Goal: Communication & Community: Answer question/provide support

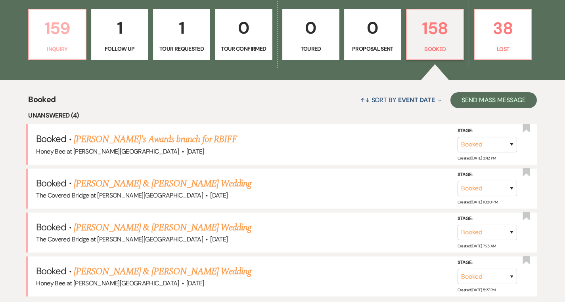
click at [63, 35] on p "159" at bounding box center [57, 28] width 47 height 27
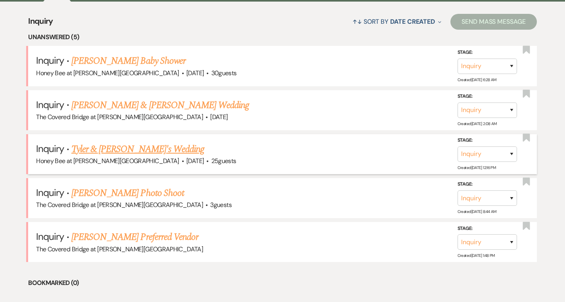
scroll to position [590, 0]
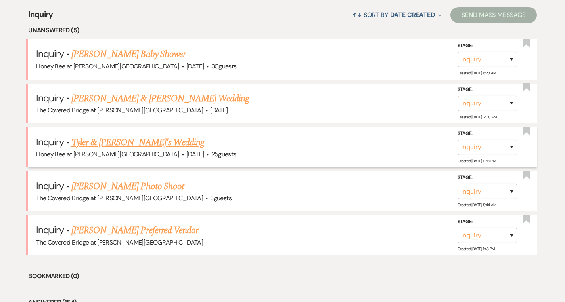
click at [124, 142] on link "Tyler & [PERSON_NAME]'s Wedding" at bounding box center [137, 143] width 133 height 14
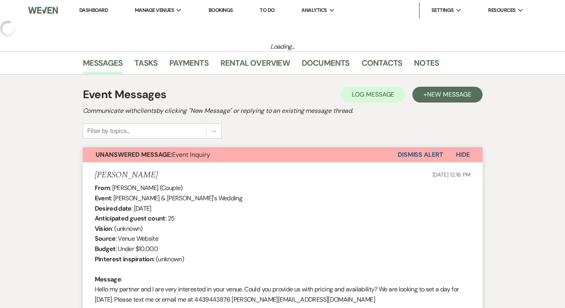
select select "5"
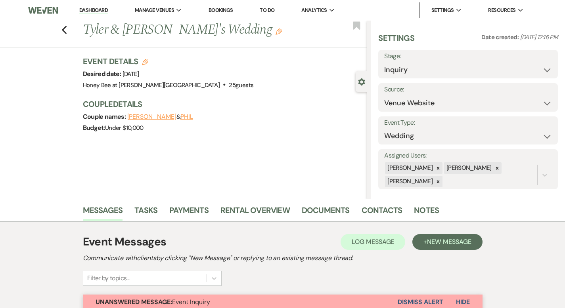
scroll to position [48, 0]
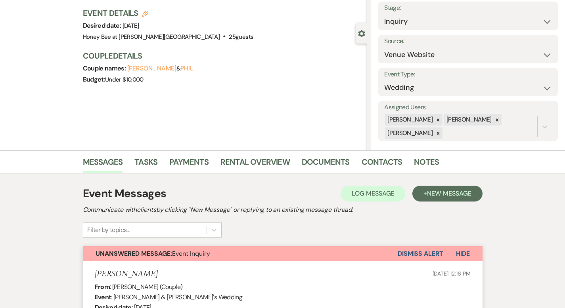
click at [443, 253] on button "Dismiss Alert" at bounding box center [420, 253] width 46 height 15
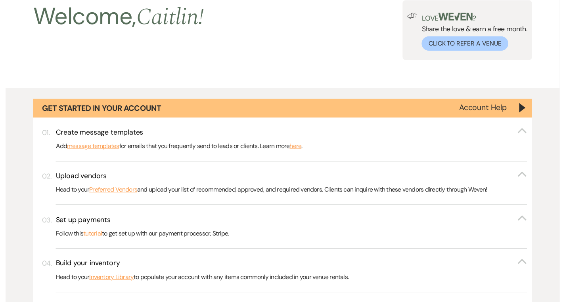
scroll to position [590, 0]
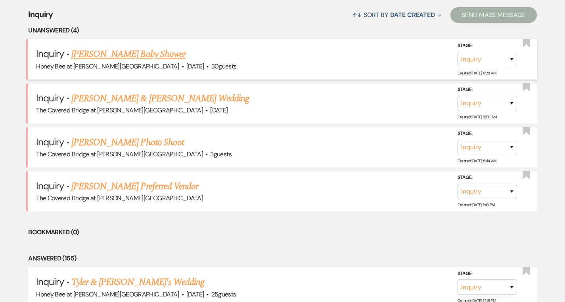
click at [151, 54] on link "[PERSON_NAME] Baby Shower" at bounding box center [128, 54] width 114 height 14
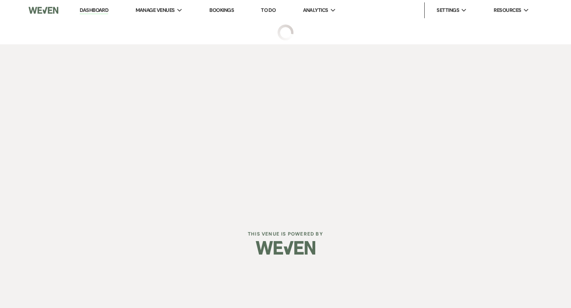
select select "5"
select select "3"
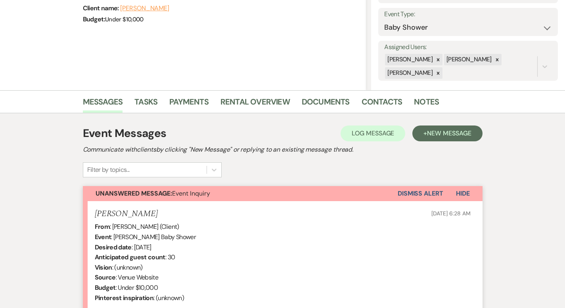
scroll to position [248, 0]
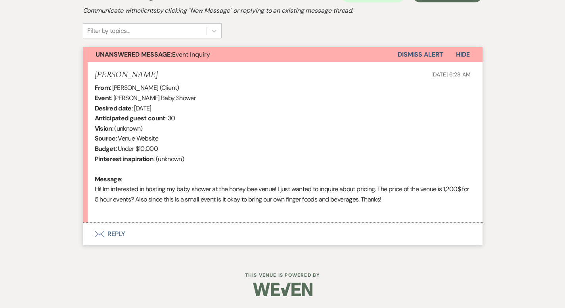
click at [89, 237] on button "Envelope Reply" at bounding box center [282, 234] width 399 height 22
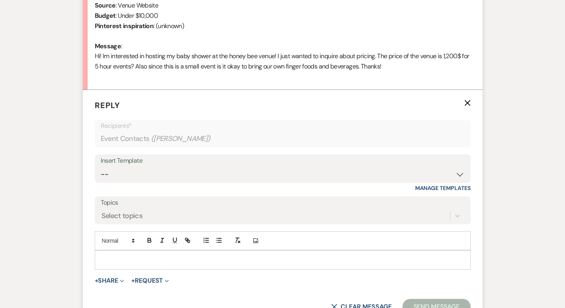
scroll to position [399, 0]
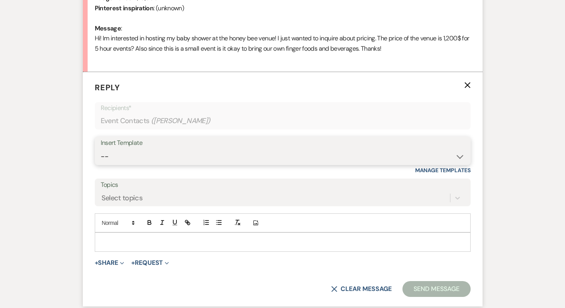
click at [145, 159] on select "-- Weven Planning Portal Introduction (Booked Events) Initial Inquiry Response …" at bounding box center [283, 156] width 364 height 15
select select "3841"
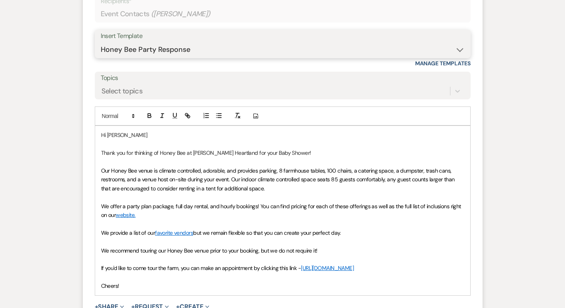
scroll to position [506, 0]
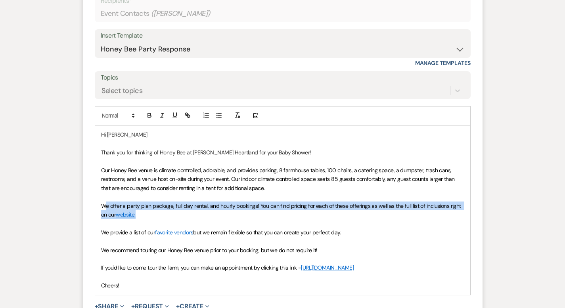
drag, startPoint x: 472, startPoint y: 208, endPoint x: 77, endPoint y: 206, distance: 394.6
click at [101, 206] on p "We offer a party plan package, full day rental, and hourly bookings! You can fi…" at bounding box center [282, 211] width 363 height 18
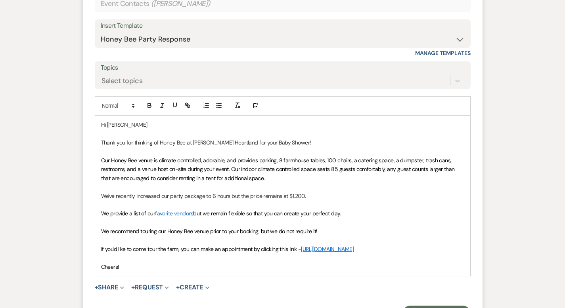
scroll to position [517, 0]
click at [330, 215] on p "We provide a list of our favorite vendors but we remain flexible so that you ca…" at bounding box center [282, 212] width 363 height 9
click at [330, 216] on p "We provide a list of our favorite vendors but we remain flexible so that you ca…" at bounding box center [282, 212] width 363 height 9
click at [412, 214] on p "We provide a list of our favorite vendors but we remain flexible so that you ca…" at bounding box center [282, 212] width 363 height 9
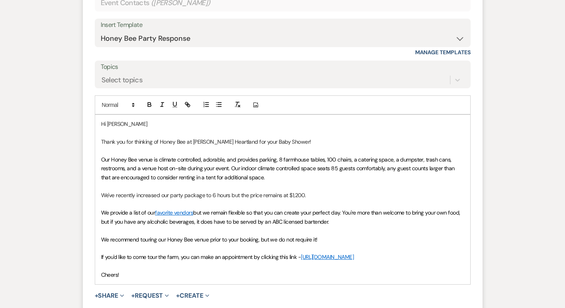
click at [340, 238] on p "We recommend touring our Honey Bee venue prior to your booking, but we do not r…" at bounding box center [282, 239] width 363 height 9
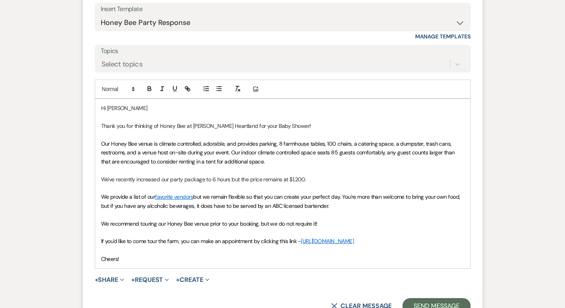
scroll to position [533, 0]
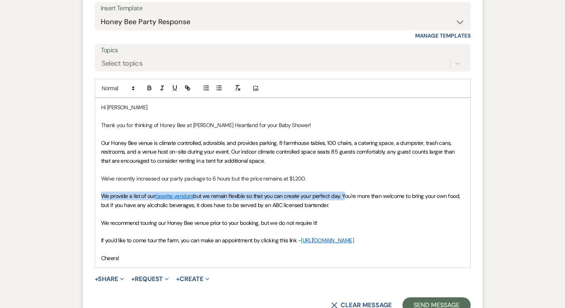
drag, startPoint x: 316, startPoint y: 197, endPoint x: 67, endPoint y: 194, distance: 248.8
click at [83, 194] on form "Reply X Draft Recipients* Event Contacts ( [PERSON_NAME] ) Insert Template -- W…" at bounding box center [282, 130] width 399 height 386
copy p "We provide a list of our favorite vendors but we remain flexible so that you ca…"
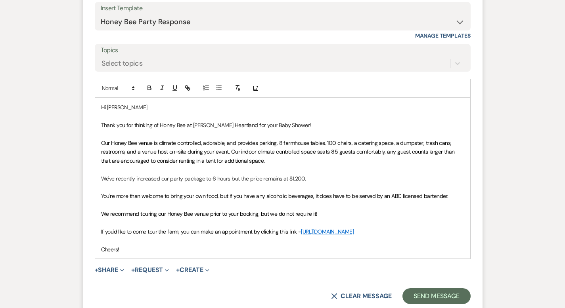
click at [437, 196] on p "﻿ You're more than welcome to bring your own food, but if you have any alcoholi…" at bounding box center [282, 196] width 363 height 9
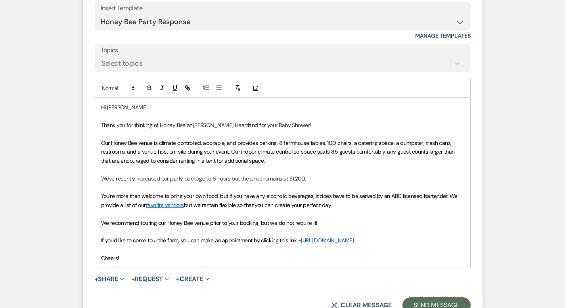
click at [386, 209] on p "You're more than welcome to bring your own food, but if you have any alcoholic …" at bounding box center [282, 201] width 363 height 18
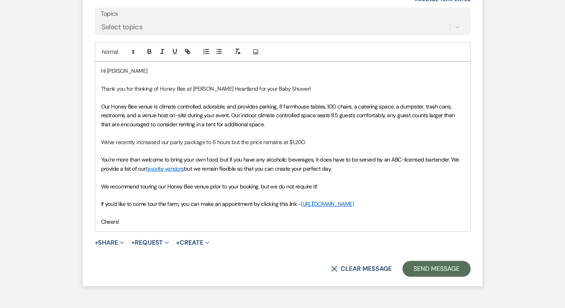
scroll to position [569, 0]
click at [103, 218] on p "Cheers!" at bounding box center [282, 222] width 363 height 9
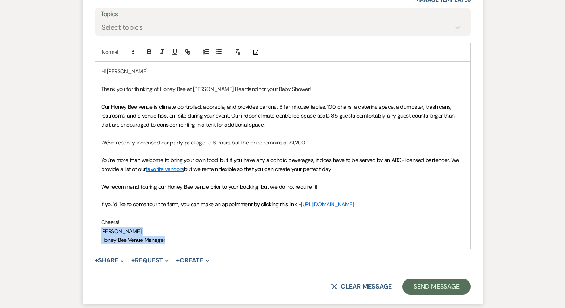
drag, startPoint x: 142, startPoint y: 240, endPoint x: 67, endPoint y: 231, distance: 75.4
click at [83, 231] on form "Reply X Saving draft... Recipients* Event Contacts ( [PERSON_NAME] ) Insert Tem…" at bounding box center [282, 102] width 399 height 403
click at [158, 50] on icon "button" at bounding box center [161, 51] width 7 height 7
click at [161, 237] on p "Honey Bee Venue Manager" at bounding box center [282, 240] width 363 height 9
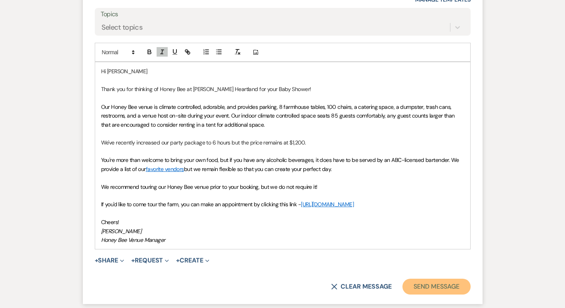
click at [456, 284] on button "Send Message" at bounding box center [436, 287] width 68 height 16
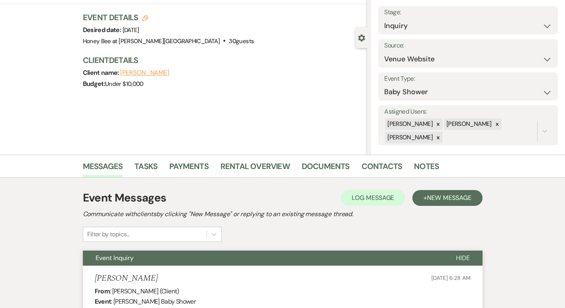
scroll to position [0, 0]
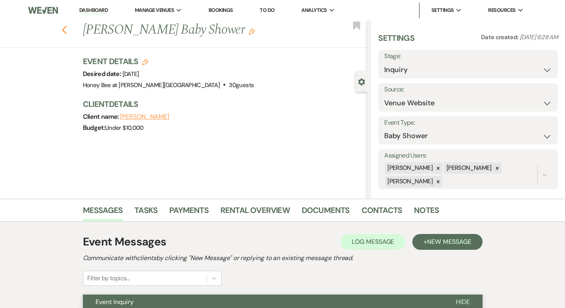
click at [61, 32] on icon "Previous" at bounding box center [64, 30] width 6 height 10
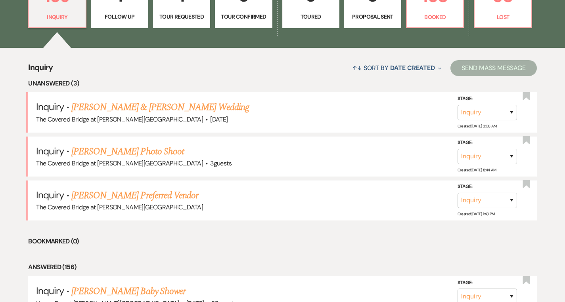
scroll to position [528, 0]
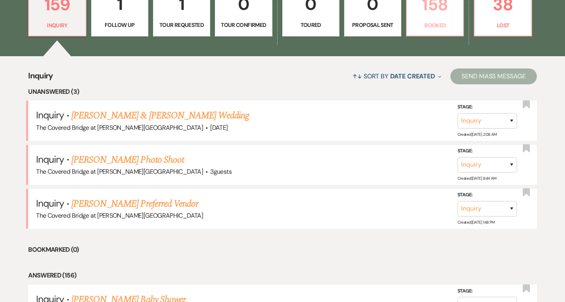
click at [450, 15] on p "158" at bounding box center [434, 4] width 47 height 27
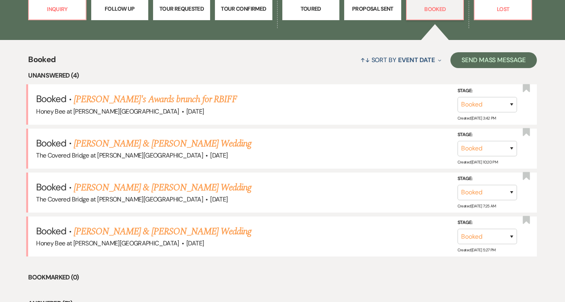
scroll to position [546, 0]
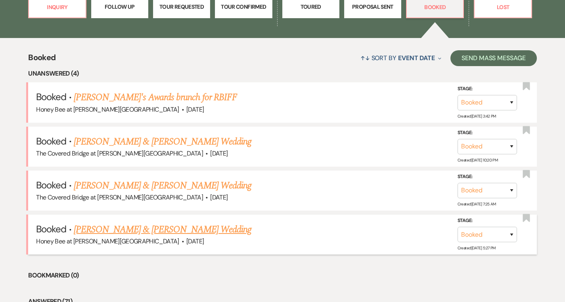
click at [149, 235] on link "[PERSON_NAME] & [PERSON_NAME] Wedding" at bounding box center [162, 230] width 177 height 14
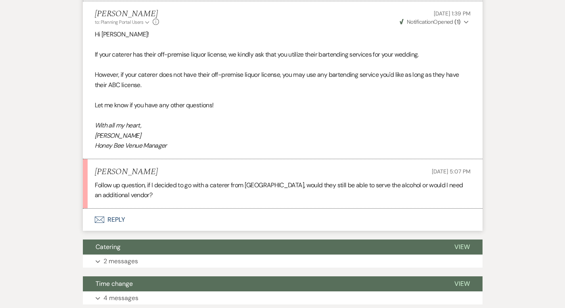
scroll to position [303, 0]
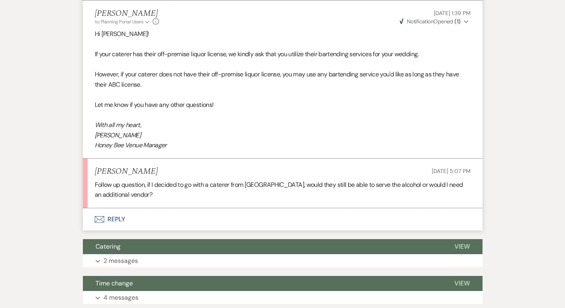
click at [93, 208] on button "Envelope Reply" at bounding box center [282, 219] width 399 height 22
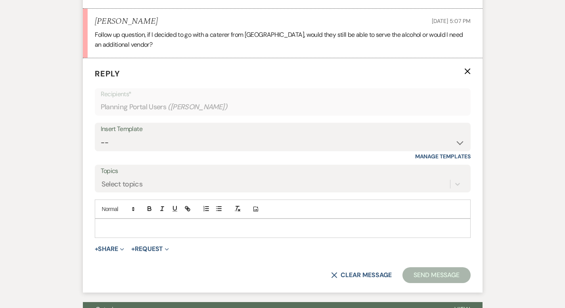
scroll to position [455, 0]
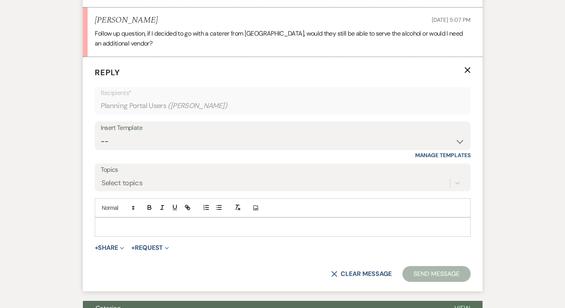
click at [148, 223] on p at bounding box center [282, 227] width 363 height 9
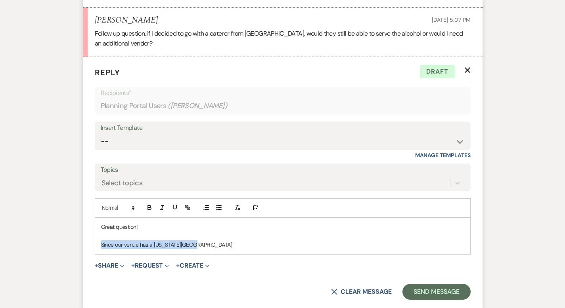
drag, startPoint x: 175, startPoint y: 225, endPoint x: 64, endPoint y: 225, distance: 110.9
click at [83, 225] on form "Reply X Draft Recipients* Planning Portal Users ( [PERSON_NAME] ) Insert Templa…" at bounding box center [282, 183] width 399 height 252
drag, startPoint x: 125, startPoint y: 229, endPoint x: 70, endPoint y: 223, distance: 55.4
click at [95, 223] on div "Great question! Since we operate" at bounding box center [282, 236] width 375 height 36
click at [365, 29] on p "Follow up question, if I decided to go with a caterer from [GEOGRAPHIC_DATA], w…" at bounding box center [283, 39] width 376 height 20
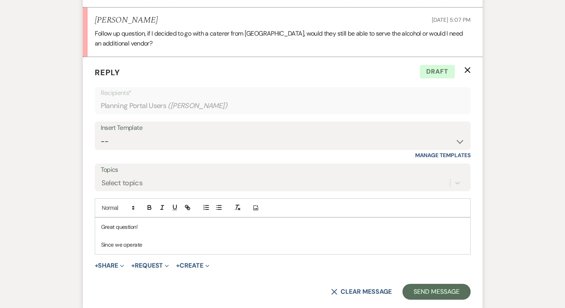
drag, startPoint x: 118, startPoint y: 225, endPoint x: 73, endPoint y: 222, distance: 46.0
click at [95, 222] on div "Great question! Since we operate" at bounding box center [282, 236] width 375 height 36
click at [331, 240] on p "[US_STATE] is very strict with its Bottle Club License, so we require that the …" at bounding box center [282, 244] width 363 height 9
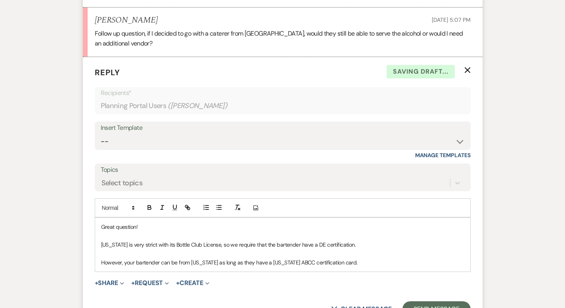
click at [294, 240] on p "[US_STATE] is very strict with its Bottle Club License, so we require that the …" at bounding box center [282, 244] width 363 height 9
click at [324, 258] on p "However, your bartender can be from [US_STATE] as long as they have a [US_STATE…" at bounding box center [282, 262] width 363 height 9
drag, startPoint x: 371, startPoint y: 242, endPoint x: 320, endPoint y: 243, distance: 50.7
click at [320, 258] on p "However, your bartender can be from [US_STATE] as long as they have a [US_STATE…" at bounding box center [282, 262] width 363 height 9
click at [185, 258] on p "However, your bartender can be from [US_STATE] as long as they have a [US_STATE…" at bounding box center [282, 262] width 363 height 9
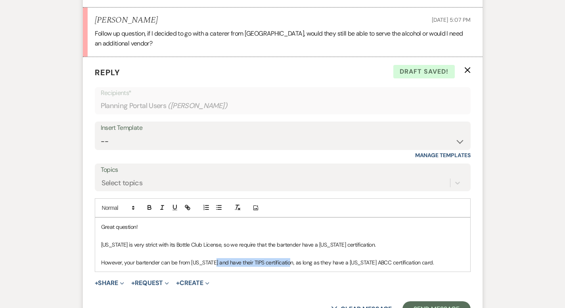
drag, startPoint x: 262, startPoint y: 244, endPoint x: 187, endPoint y: 244, distance: 75.3
click at [187, 258] on p "However, your bartender can be from [US_STATE] and have their TIPS certificatio…" at bounding box center [282, 262] width 363 height 9
click at [329, 258] on p "However, your bartender can be from [US_STATE] as long as they have a [US_STATE…" at bounding box center [282, 262] width 363 height 9
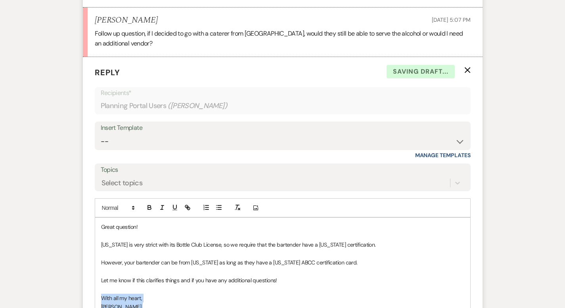
drag, startPoint x: 148, startPoint y: 294, endPoint x: 73, endPoint y: 274, distance: 77.9
click at [95, 274] on div "Great question! [US_STATE] is very strict with its Bottle Club License, so we r…" at bounding box center [282, 271] width 375 height 107
click at [158, 204] on icon "button" at bounding box center [161, 207] width 7 height 7
click at [166, 294] on p "With all my heart," at bounding box center [282, 298] width 363 height 9
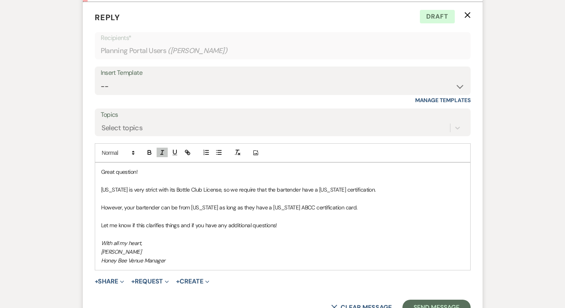
scroll to position [512, 0]
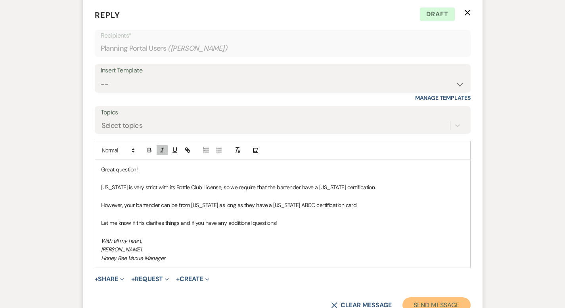
click at [447, 298] on button "Send Message" at bounding box center [436, 306] width 68 height 16
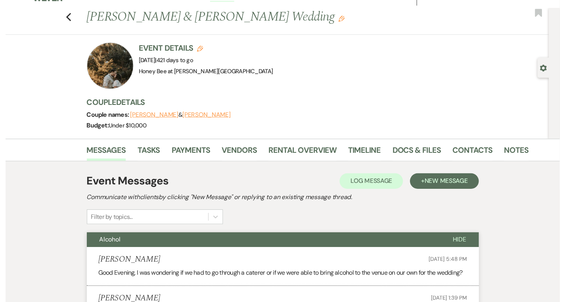
scroll to position [0, 0]
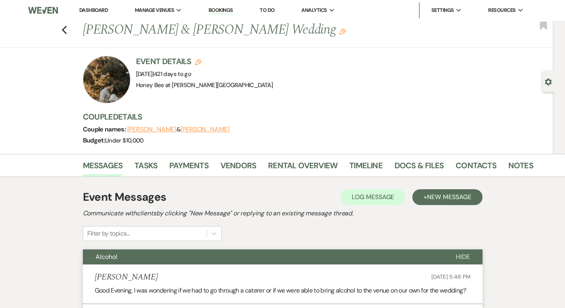
click at [100, 7] on link "Dashboard" at bounding box center [93, 10] width 29 height 7
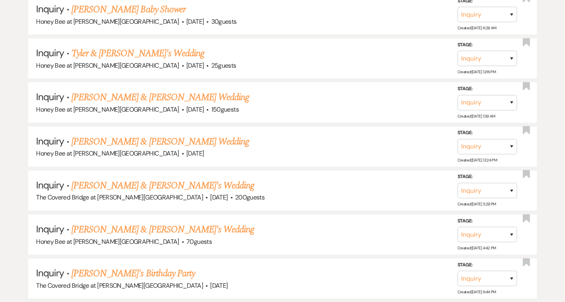
scroll to position [819, 0]
click at [145, 229] on link "[PERSON_NAME] & [PERSON_NAME]'s Wedding" at bounding box center [162, 229] width 183 height 14
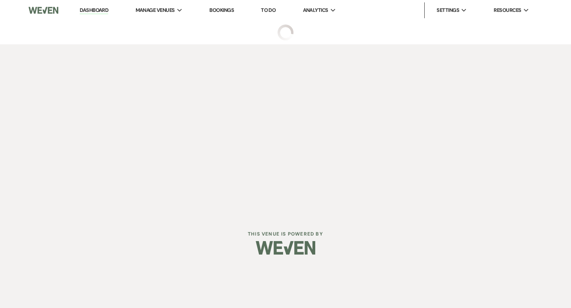
select select "5"
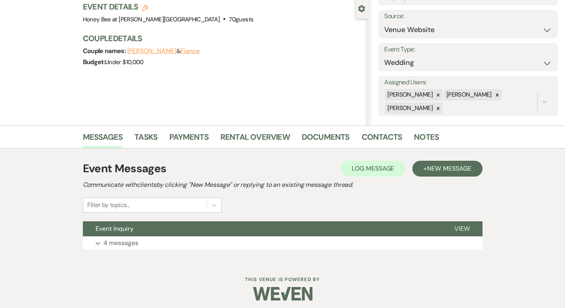
scroll to position [78, 0]
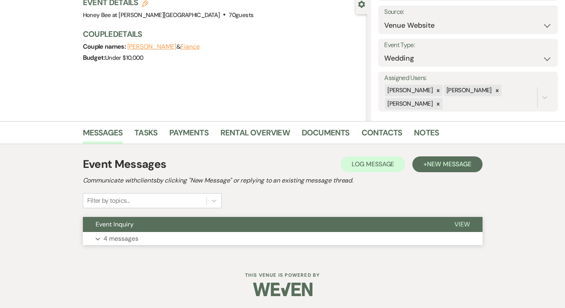
click at [133, 236] on button "Expand 4 messages" at bounding box center [282, 238] width 399 height 13
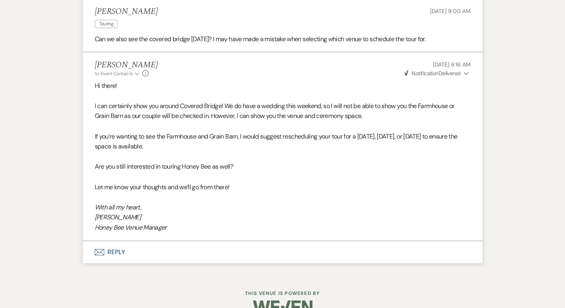
scroll to position [730, 0]
